Goal: Navigation & Orientation: Find specific page/section

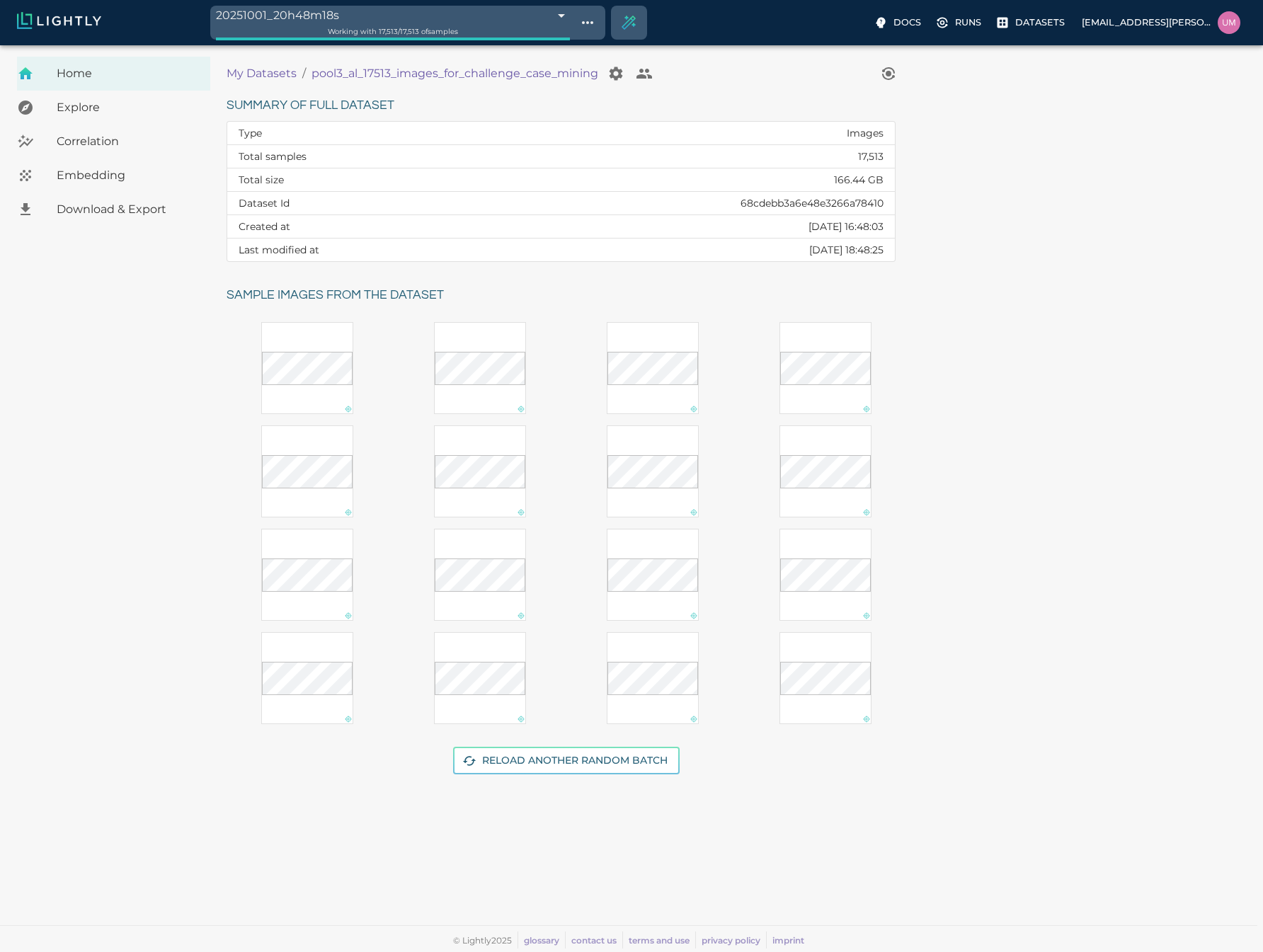
click at [271, 70] on p "My Datasets" at bounding box center [261, 74] width 70 height 17
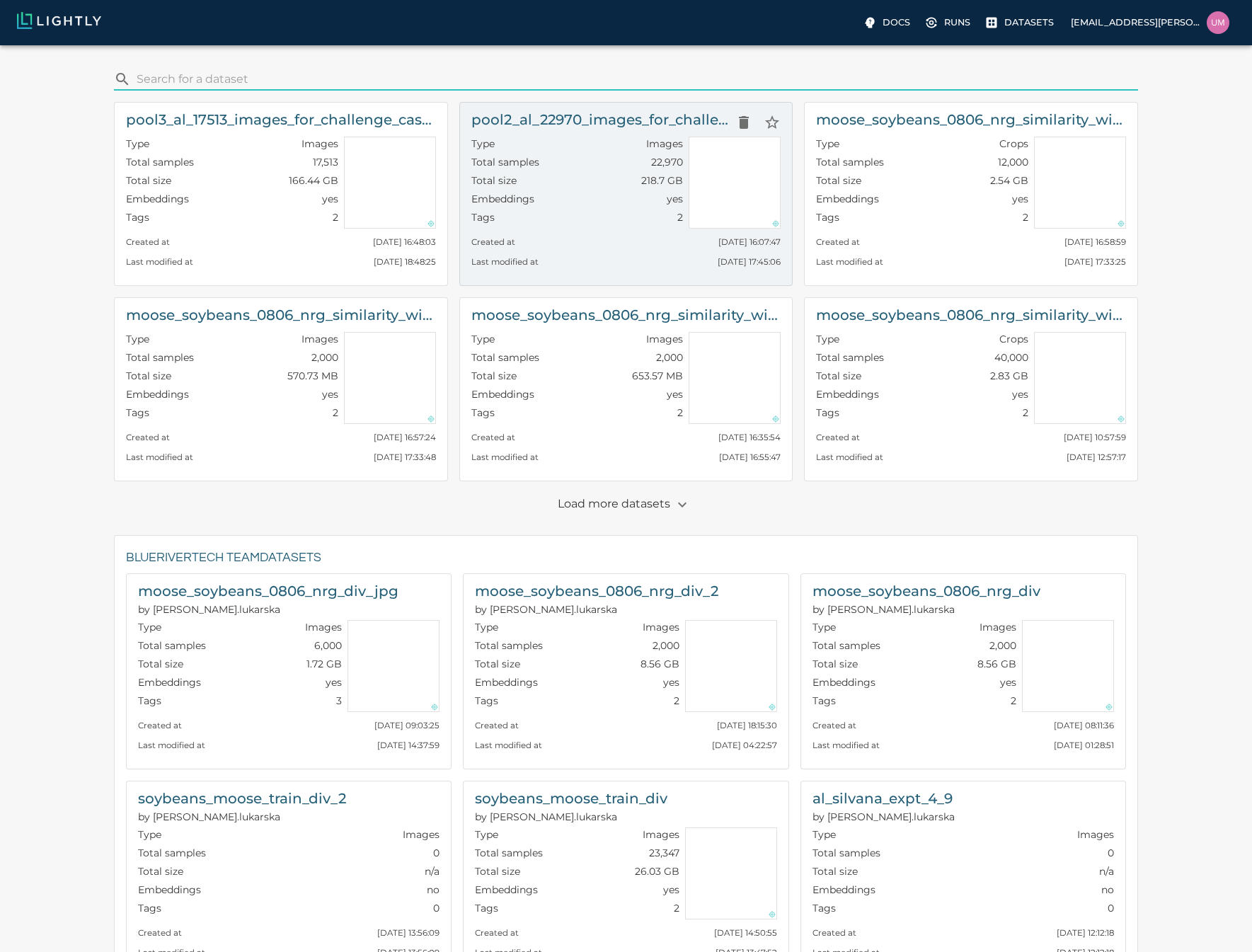
click at [573, 261] on div "Last modified at [DATE] 17:45:06" at bounding box center [626, 258] width 310 height 20
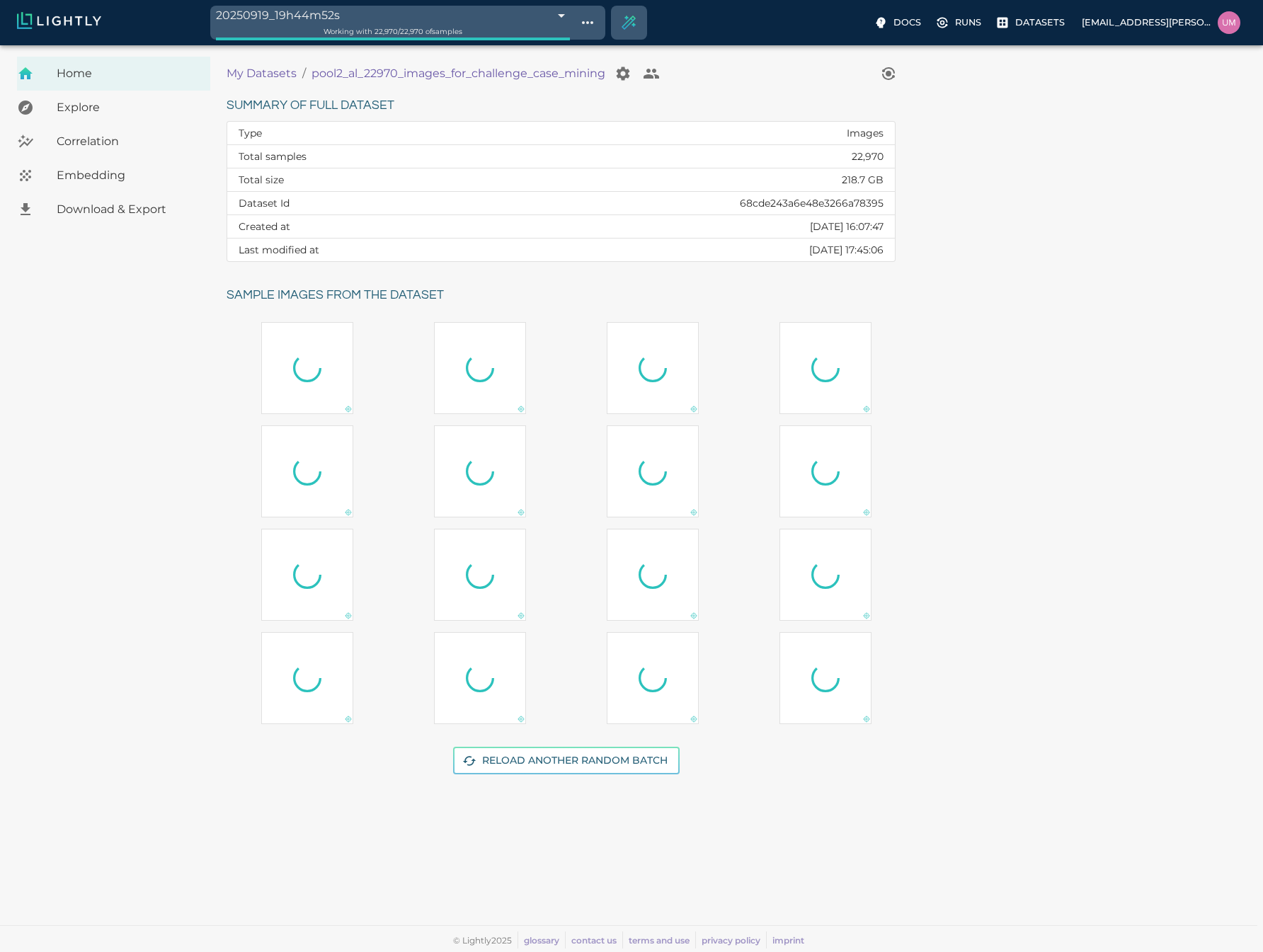
click at [250, 74] on p "My Datasets" at bounding box center [261, 74] width 70 height 17
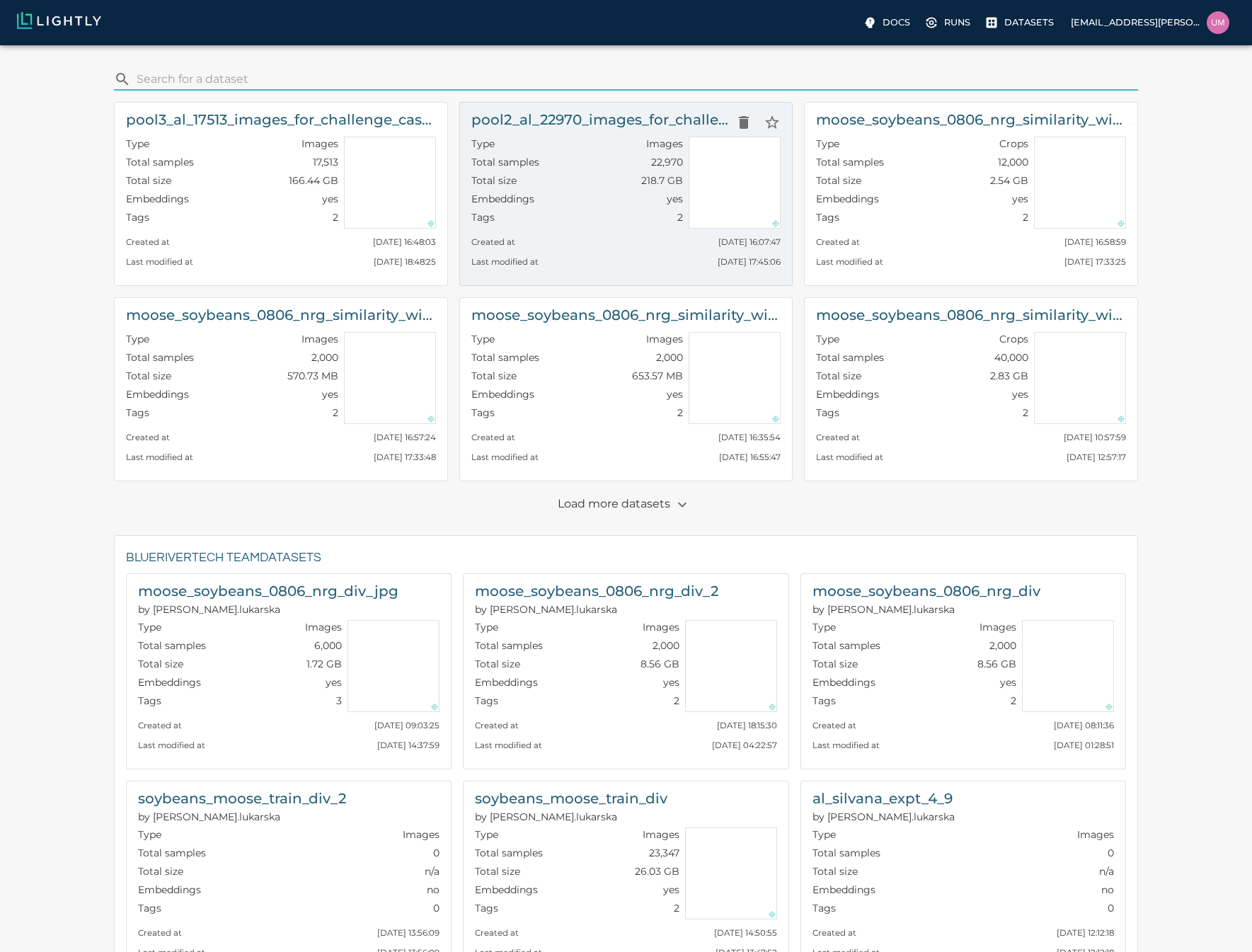
click at [655, 254] on div "Last modified at [DATE] 17:45:06" at bounding box center [626, 258] width 310 height 20
